Goal: Check status

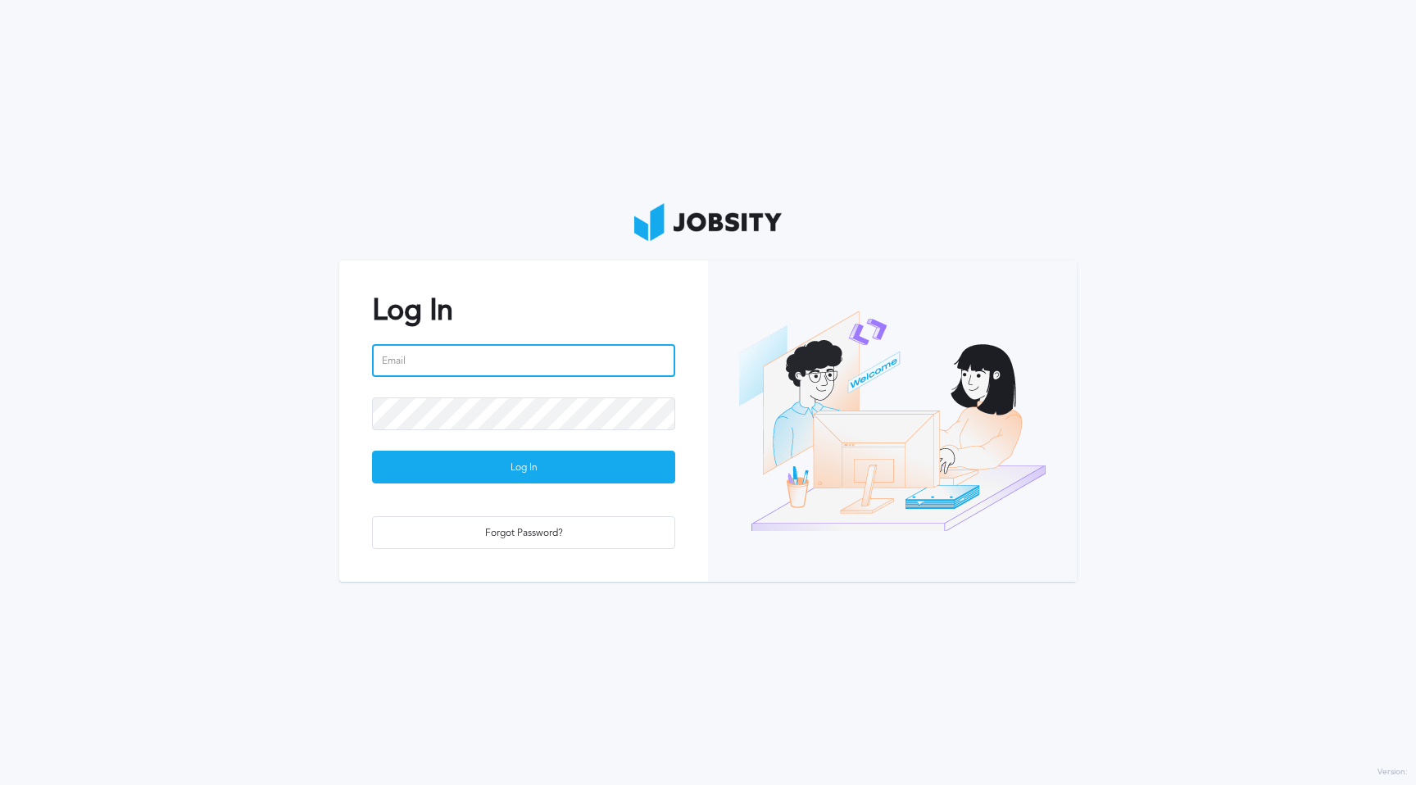
click at [527, 366] on input "email" at bounding box center [523, 360] width 303 height 33
type input "[PERSON_NAME][EMAIL_ADDRESS][DOMAIN_NAME]"
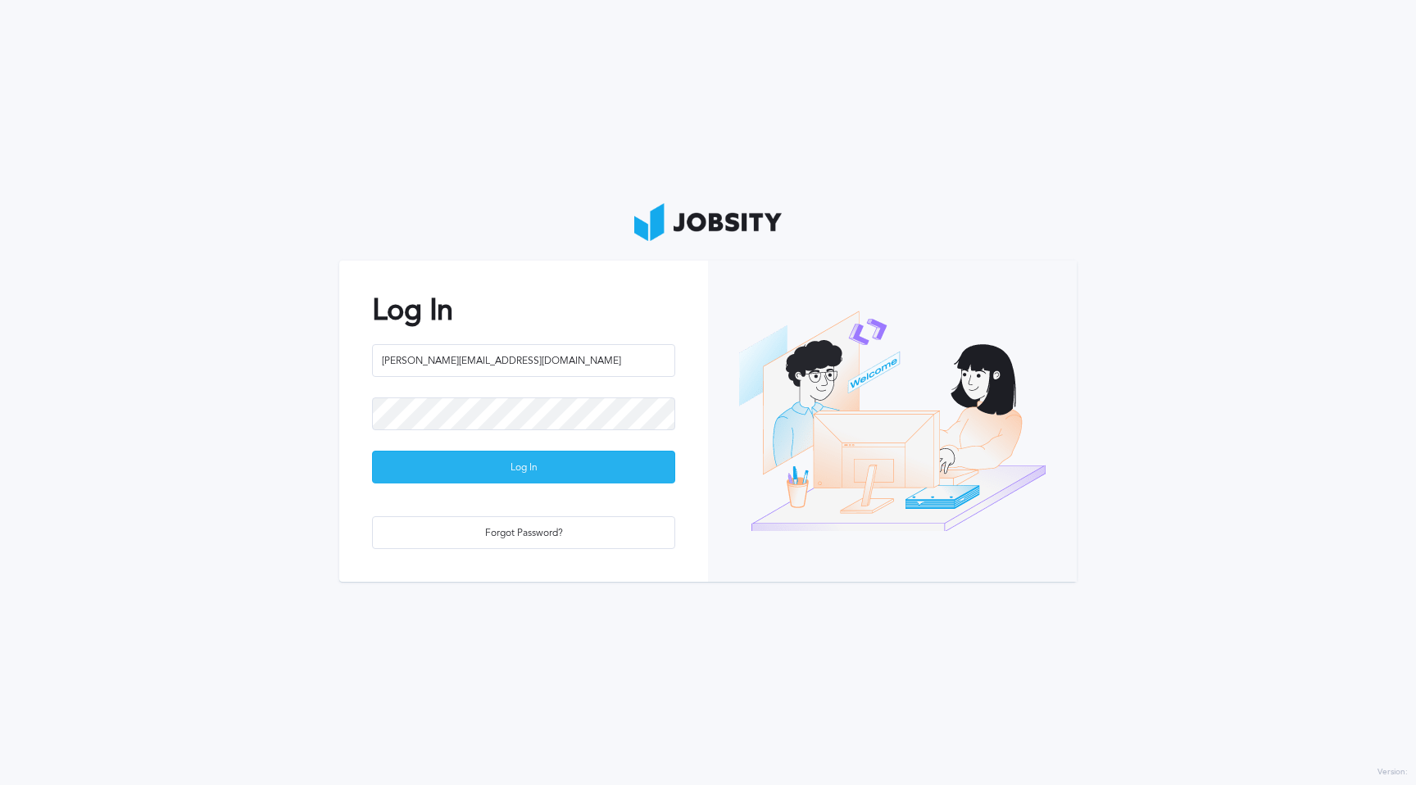
click at [534, 471] on div "Log In" at bounding box center [524, 468] width 302 height 33
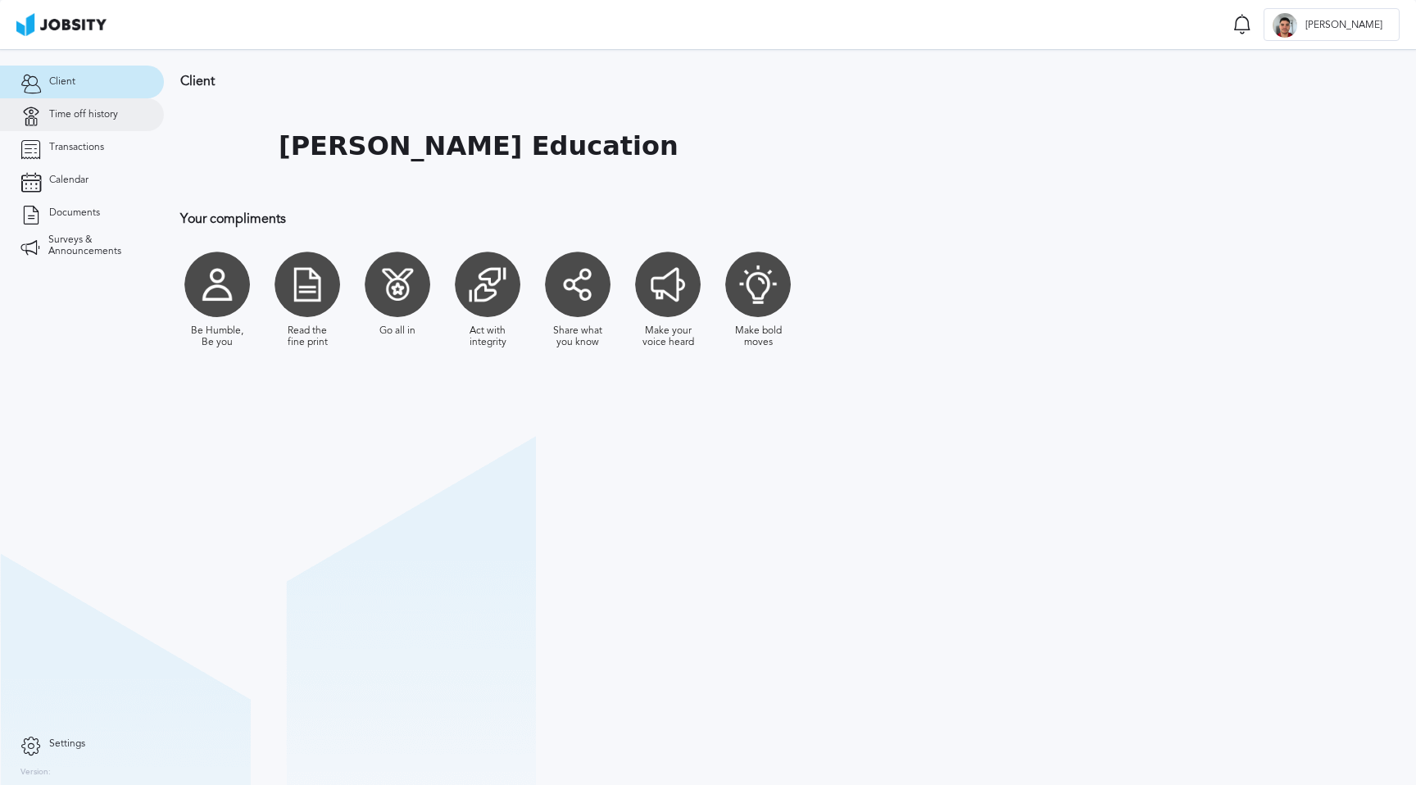
click at [73, 120] on link "Time off history" at bounding box center [82, 114] width 164 height 33
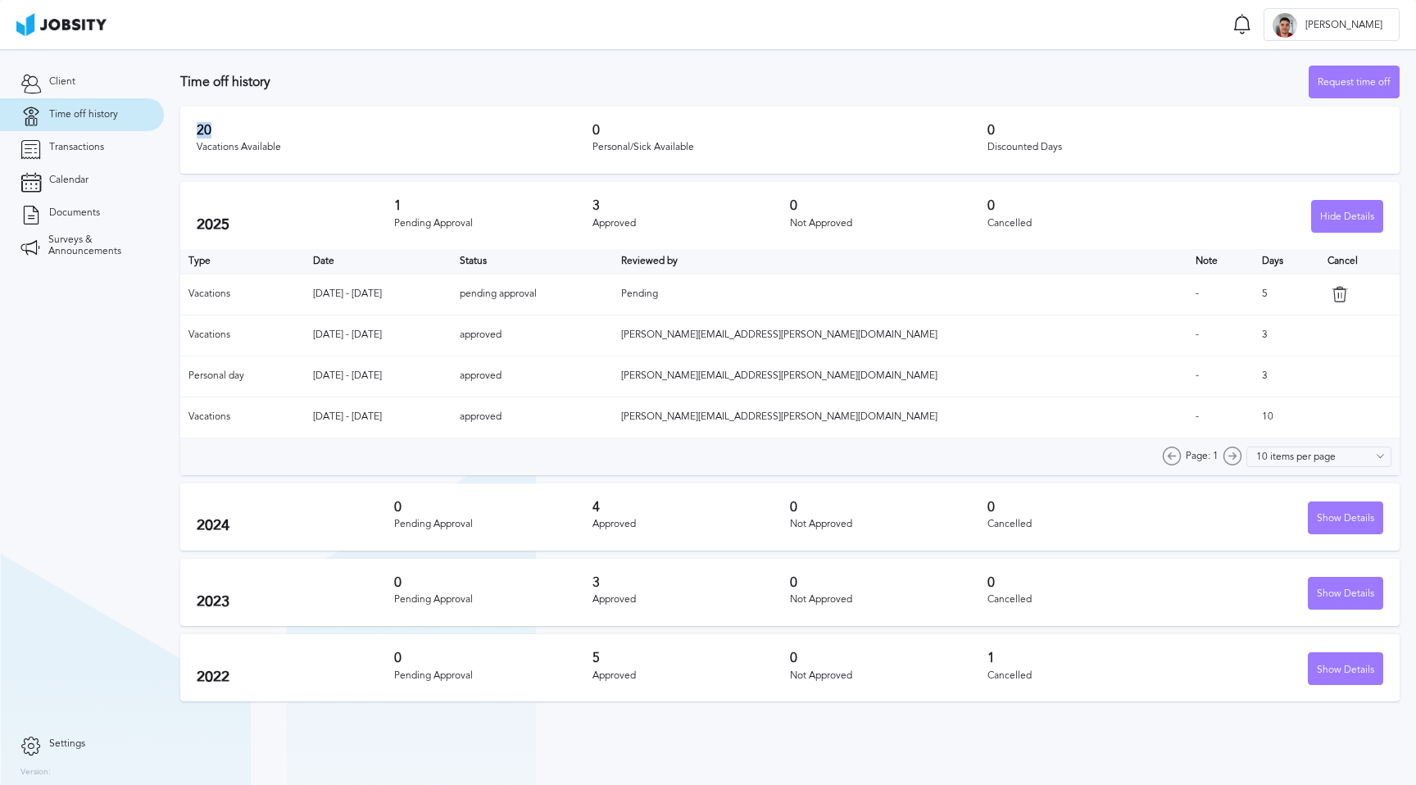
drag, startPoint x: 196, startPoint y: 126, endPoint x: 216, endPoint y: 125, distance: 19.7
click at [216, 125] on h3 "20" at bounding box center [395, 130] width 396 height 15
click at [227, 125] on h3 "20" at bounding box center [395, 130] width 396 height 15
